Goal: Use online tool/utility: Utilize a website feature to perform a specific function

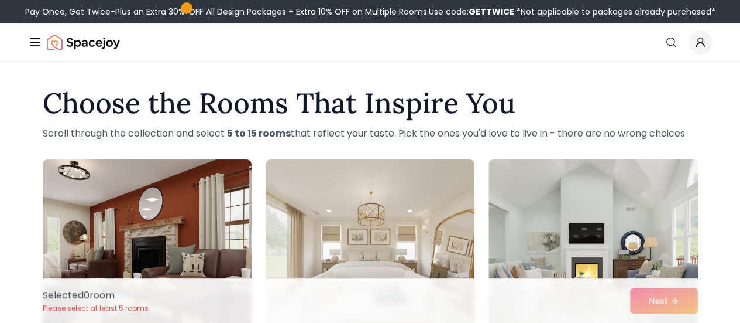
scroll to position [117, 0]
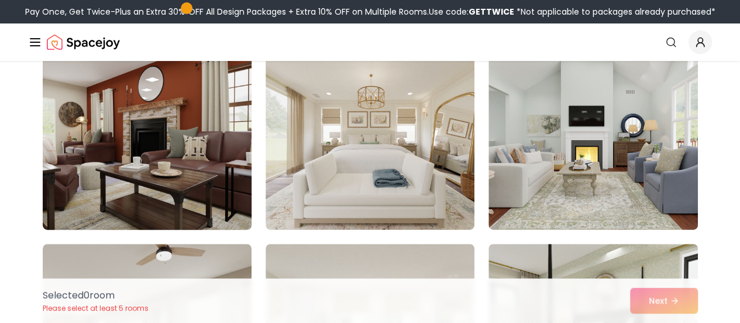
click at [180, 155] on img at bounding box center [147, 135] width 220 height 197
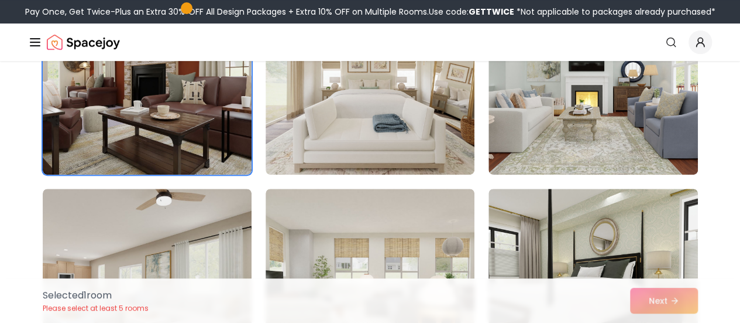
scroll to position [293, 0]
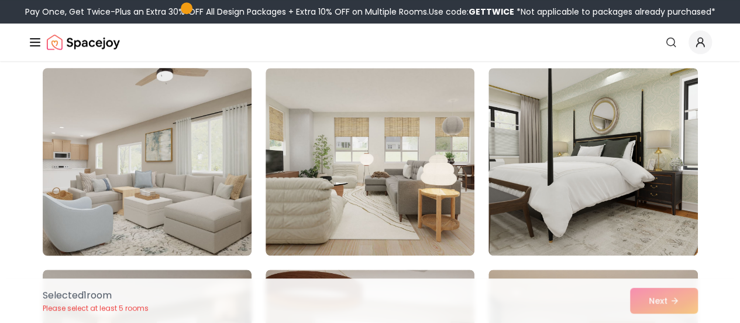
click at [214, 169] on img at bounding box center [147, 161] width 220 height 197
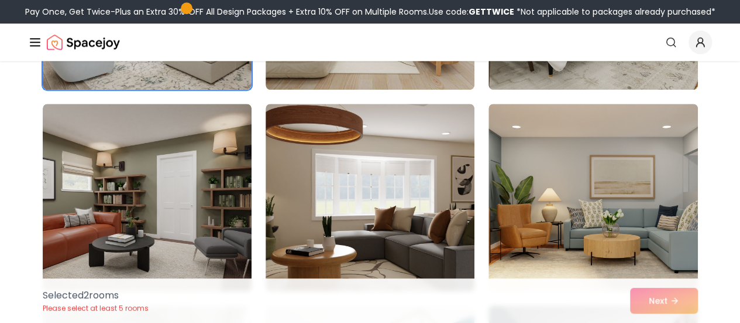
scroll to position [527, 0]
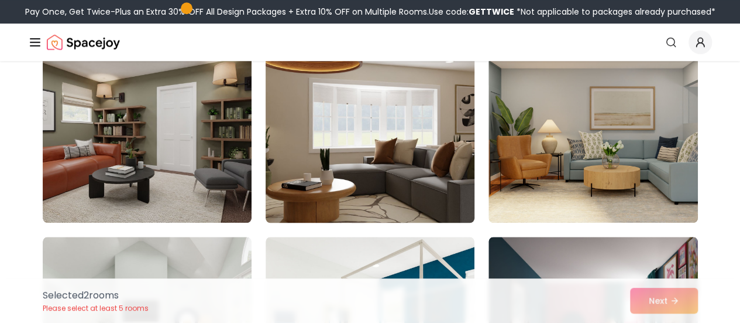
click at [417, 142] on img at bounding box center [370, 128] width 220 height 197
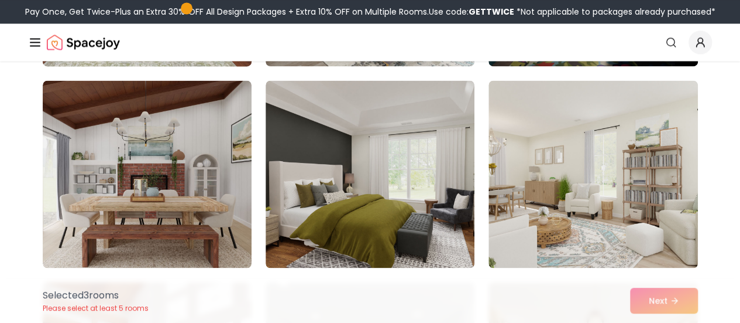
scroll to position [937, 0]
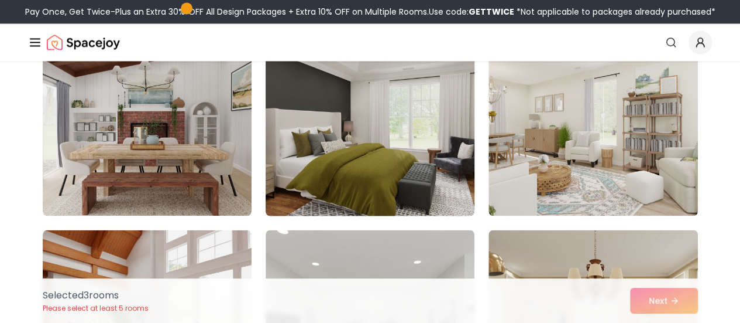
click at [395, 159] on img at bounding box center [370, 121] width 220 height 197
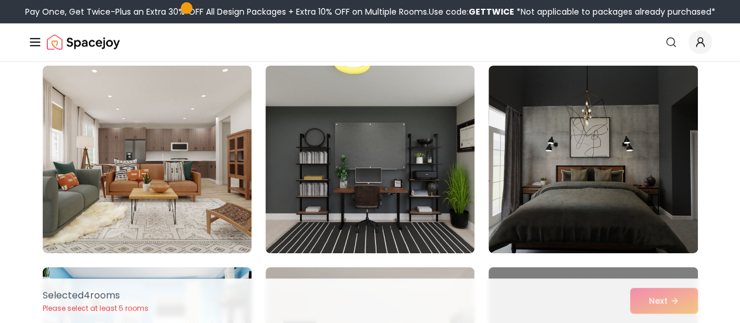
scroll to position [1873, 0]
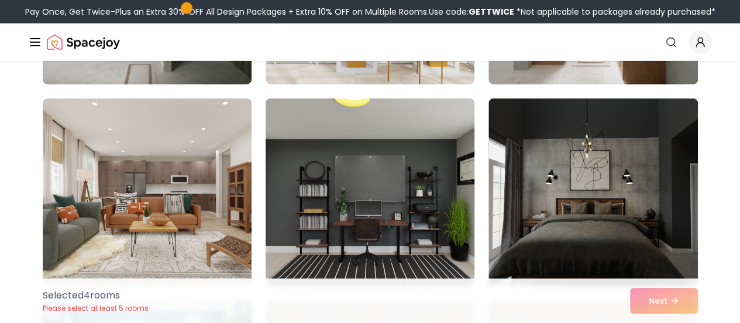
click at [392, 211] on img at bounding box center [370, 192] width 220 height 197
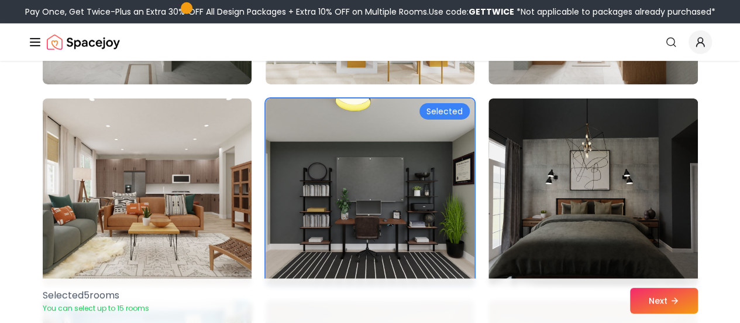
click at [165, 188] on img at bounding box center [147, 192] width 220 height 197
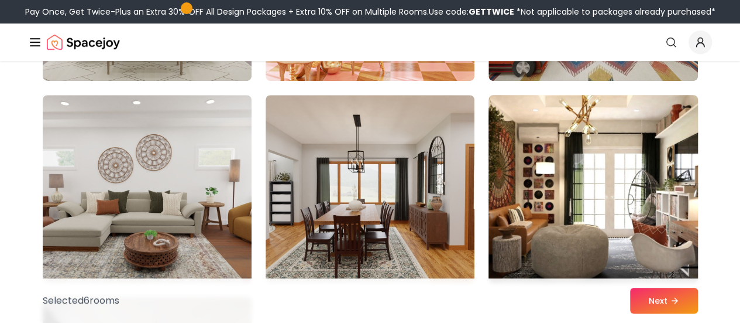
scroll to position [2517, 0]
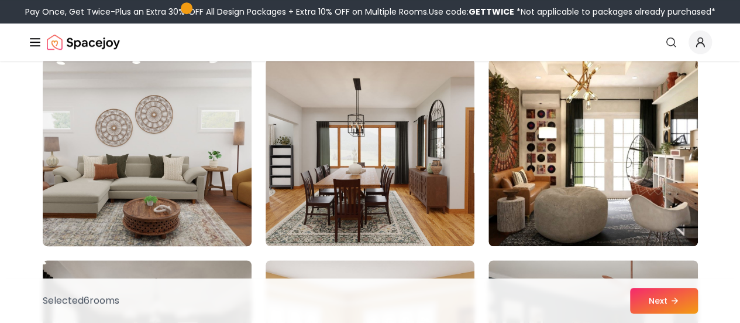
click at [187, 128] on img at bounding box center [147, 152] width 220 height 197
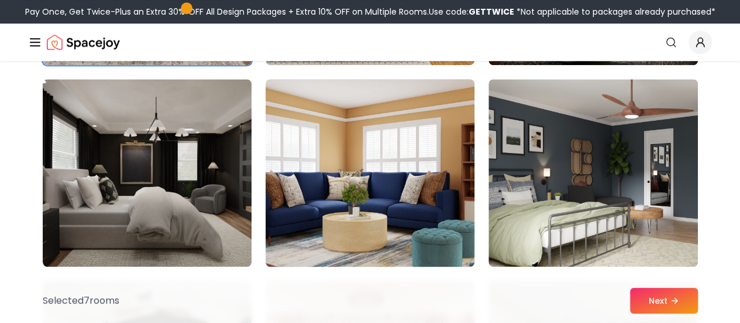
scroll to position [2751, 0]
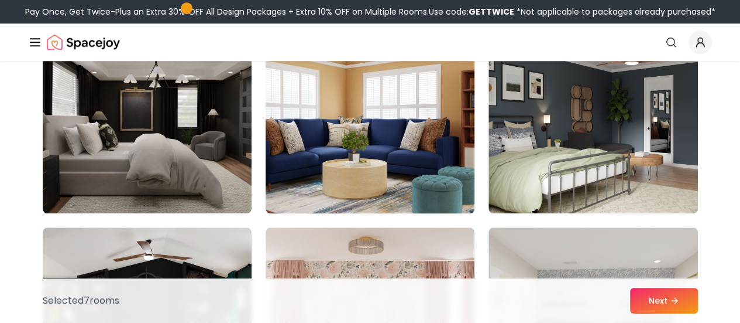
click at [385, 92] on img at bounding box center [370, 119] width 220 height 197
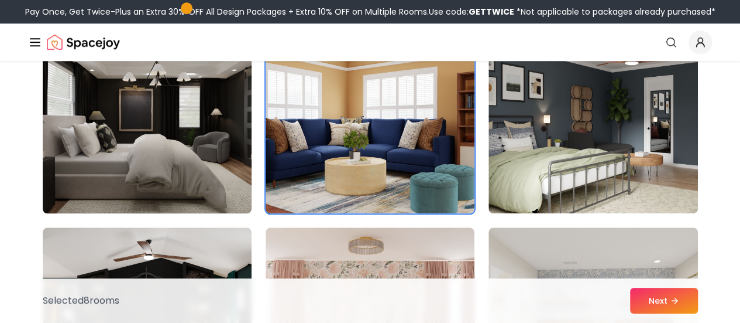
click at [234, 97] on img at bounding box center [147, 119] width 220 height 197
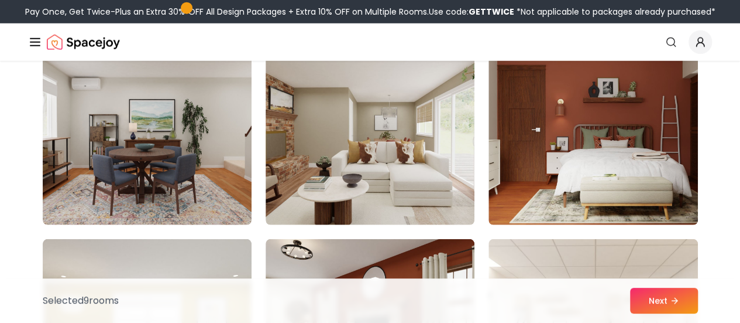
scroll to position [3922, 0]
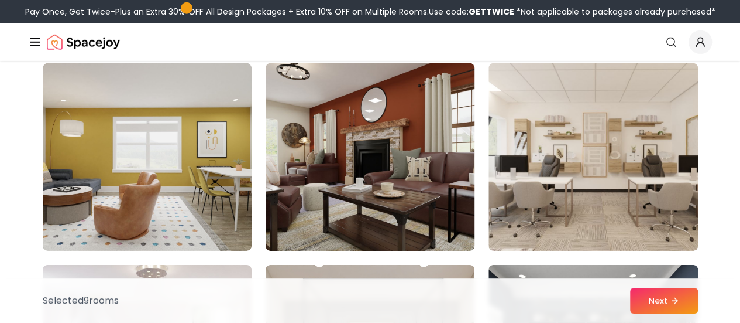
click at [407, 150] on img at bounding box center [370, 157] width 220 height 197
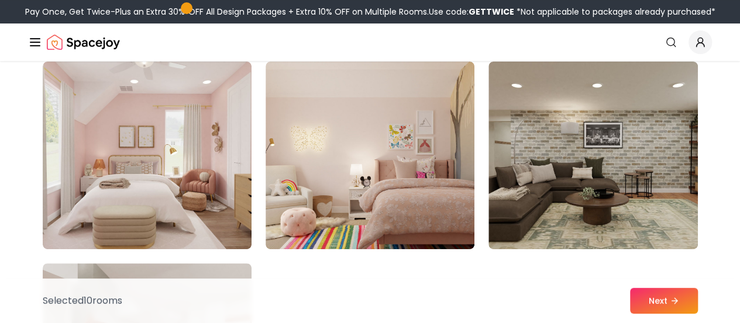
scroll to position [4566, 0]
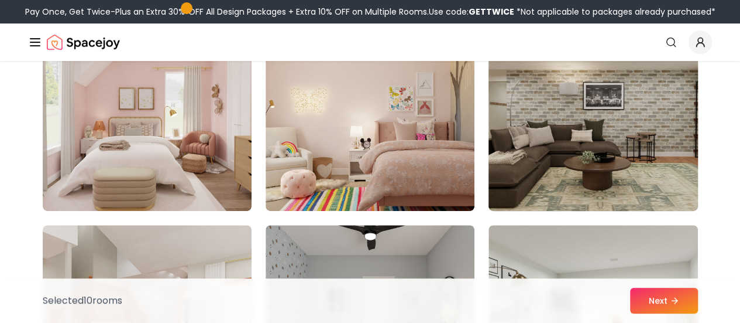
click at [567, 110] on img at bounding box center [594, 117] width 220 height 197
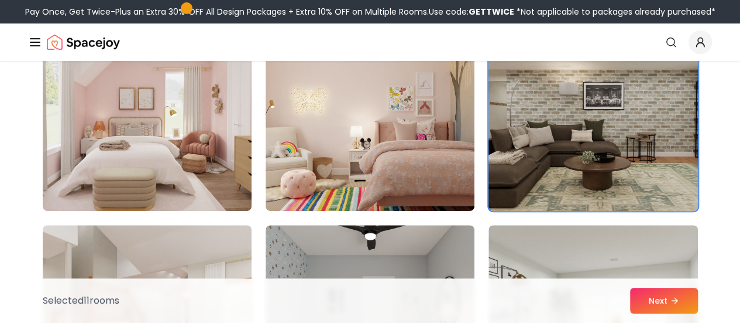
scroll to position [4741, 0]
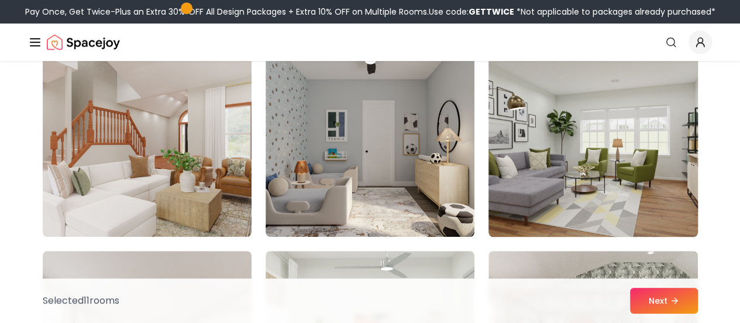
click at [556, 166] on img at bounding box center [594, 142] width 220 height 197
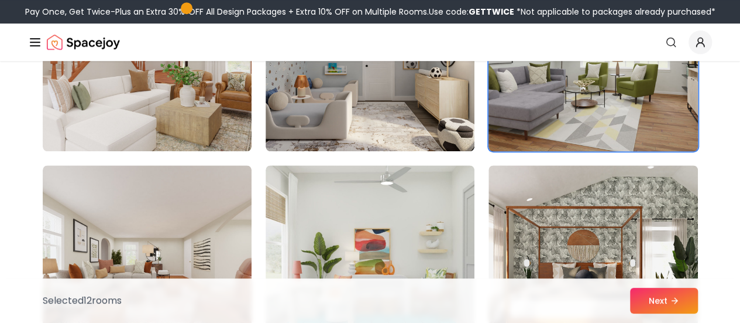
scroll to position [4917, 0]
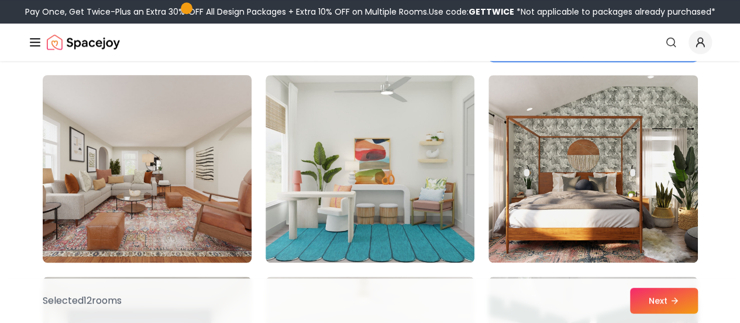
click at [203, 148] on img at bounding box center [147, 168] width 220 height 197
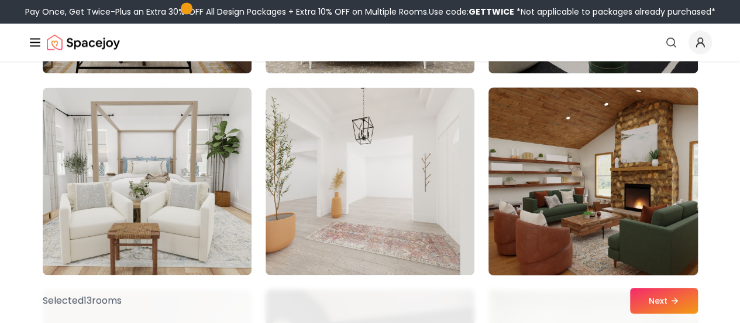
scroll to position [5327, 0]
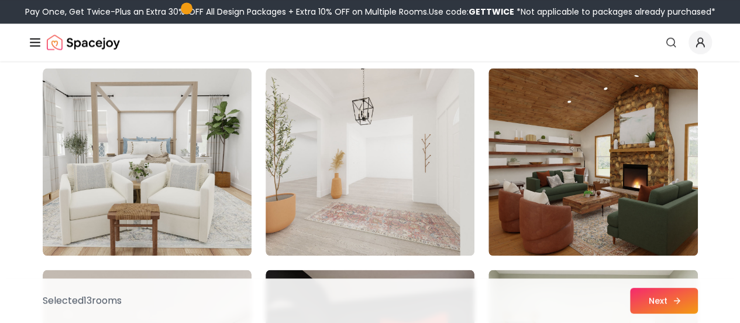
click at [646, 301] on button "Next" at bounding box center [664, 300] width 68 height 26
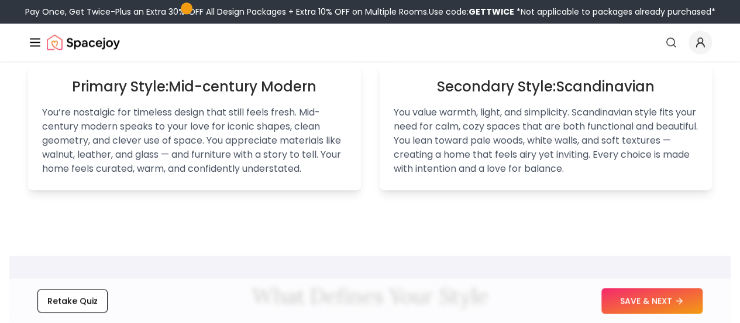
scroll to position [702, 0]
